Goal: Information Seeking & Learning: Check status

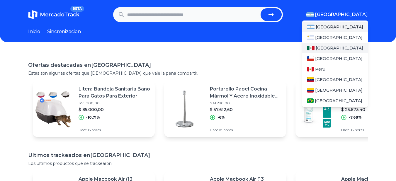
click at [335, 46] on span "[GEOGRAPHIC_DATA]" at bounding box center [340, 48] width 48 height 6
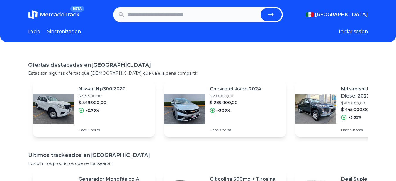
click at [198, 19] on input "text" at bounding box center [192, 14] width 131 height 13
type input "*"
type input "*********"
click at [261, 8] on button "submit" at bounding box center [271, 14] width 21 height 13
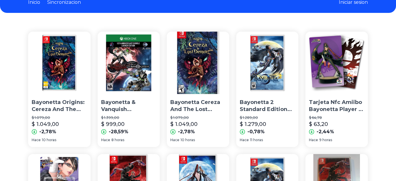
scroll to position [59, 0]
